Goal: Book appointment/travel/reservation

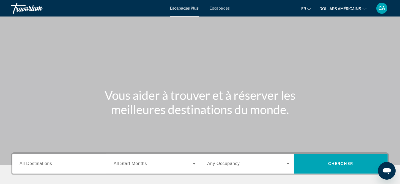
click at [340, 8] on font "dollars américains" at bounding box center [340, 9] width 42 height 4
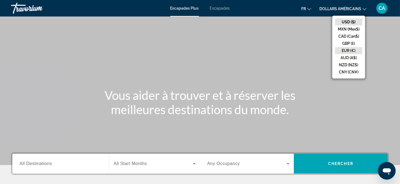
click at [350, 50] on button "EUR (€)" at bounding box center [348, 50] width 27 height 7
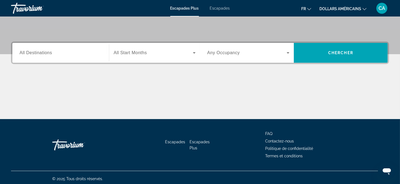
scroll to position [113, 0]
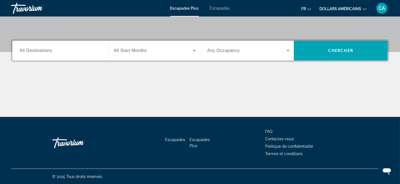
click at [61, 52] on input "Destination All Destinations" at bounding box center [61, 51] width 82 height 7
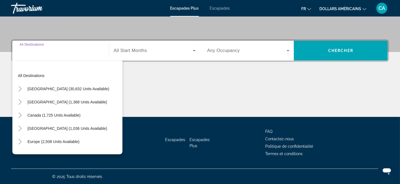
click at [61, 52] on input "Destination All Destinations" at bounding box center [61, 51] width 82 height 7
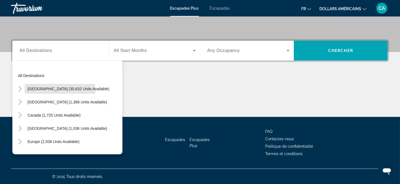
click at [55, 89] on span "[GEOGRAPHIC_DATA] (30,632 units available)" at bounding box center [69, 89] width 82 height 4
type input "**********"
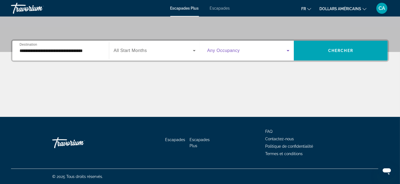
click at [287, 49] on icon "Widget de recherche" at bounding box center [288, 50] width 7 height 7
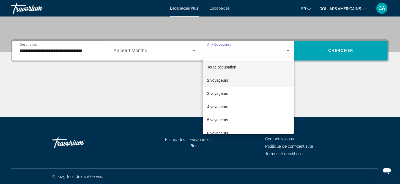
click at [240, 81] on mat-option "2 voyageurs" at bounding box center [248, 80] width 91 height 13
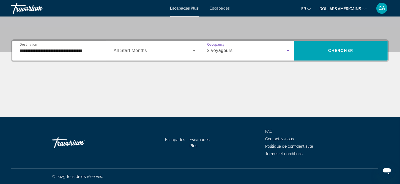
click at [167, 55] on div "Widget de recherche" at bounding box center [155, 50] width 82 height 15
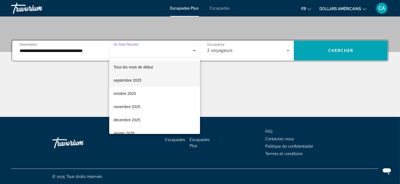
click at [146, 79] on mat-option "septembre 2025" at bounding box center [154, 80] width 91 height 13
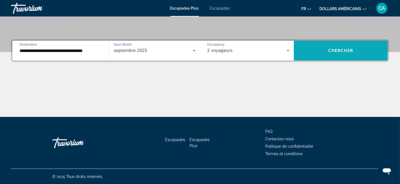
click at [344, 54] on span "Widget de recherche" at bounding box center [341, 50] width 94 height 13
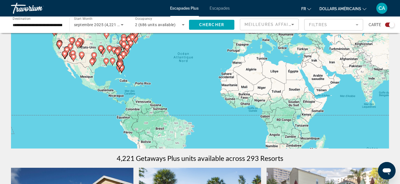
scroll to position [28, 0]
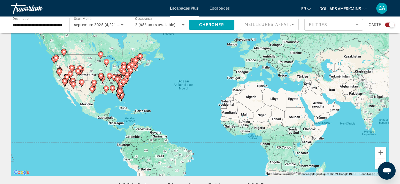
click at [119, 93] on icon "Contenu principal" at bounding box center [119, 92] width 5 height 7
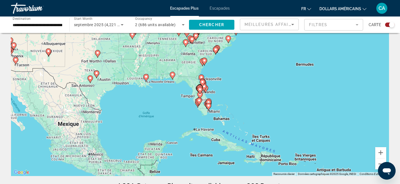
click at [145, 77] on image "Contenu principal" at bounding box center [145, 76] width 3 height 3
type input "**********"
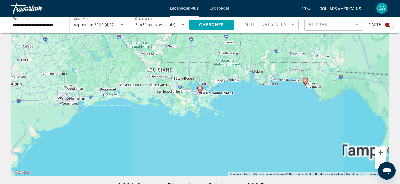
click at [198, 88] on icon "Contenu principal" at bounding box center [199, 89] width 5 height 7
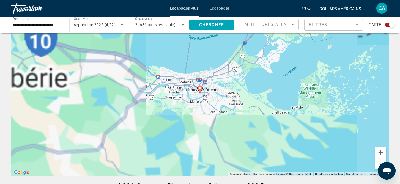
click at [199, 89] on image "Contenu principal" at bounding box center [199, 88] width 3 height 3
